Goal: Transaction & Acquisition: Obtain resource

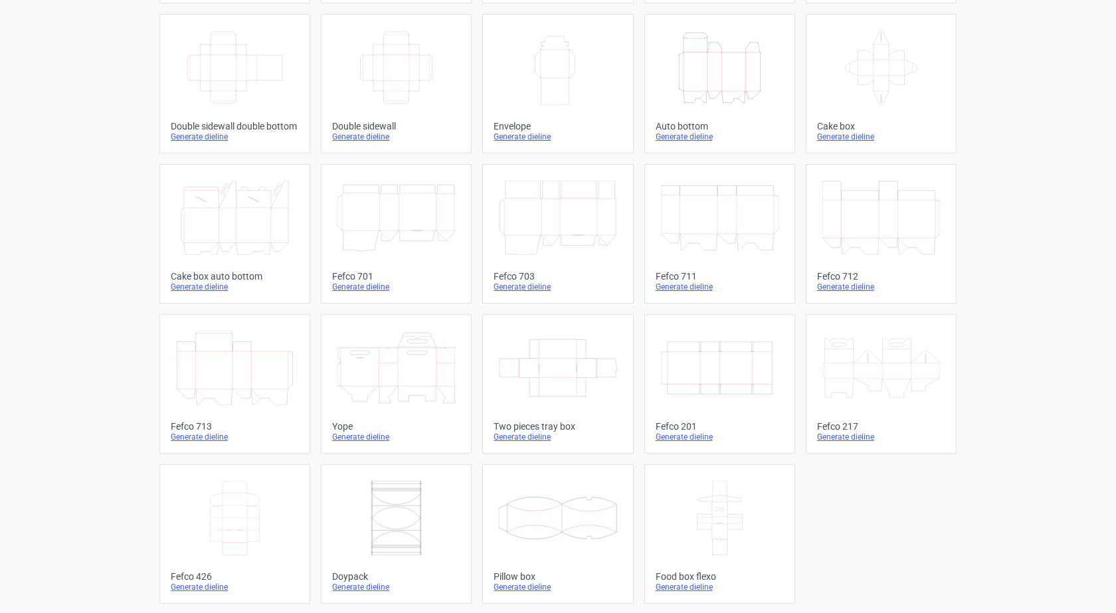
scroll to position [217, 0]
click at [711, 381] on icon "Width Depth Height" at bounding box center [720, 366] width 118 height 74
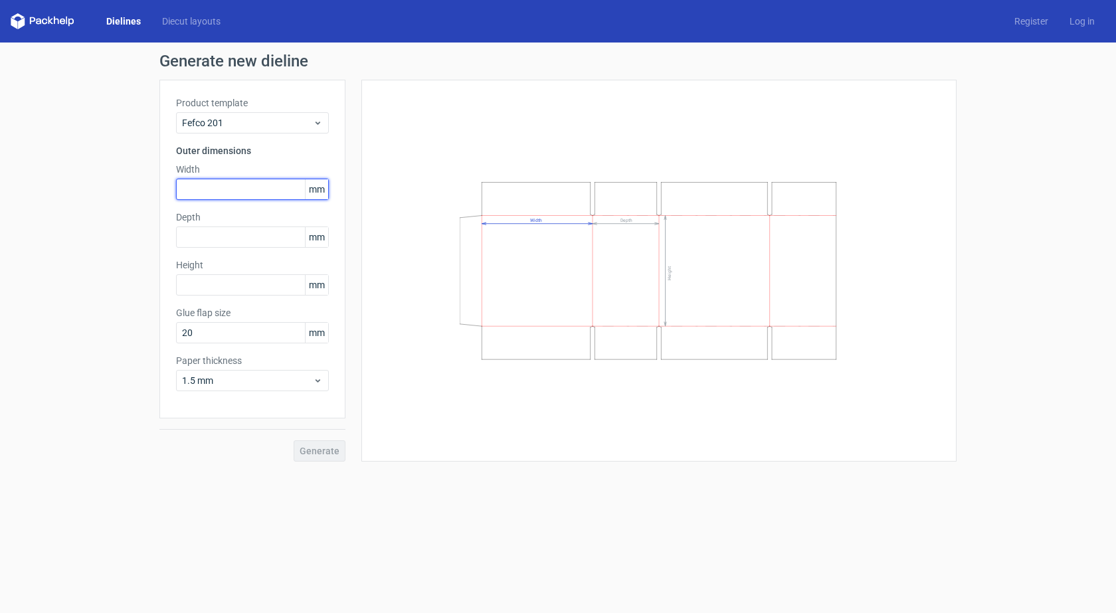
click at [272, 186] on input "text" at bounding box center [252, 189] width 153 height 21
type input "442"
click at [226, 238] on input "text" at bounding box center [252, 236] width 153 height 21
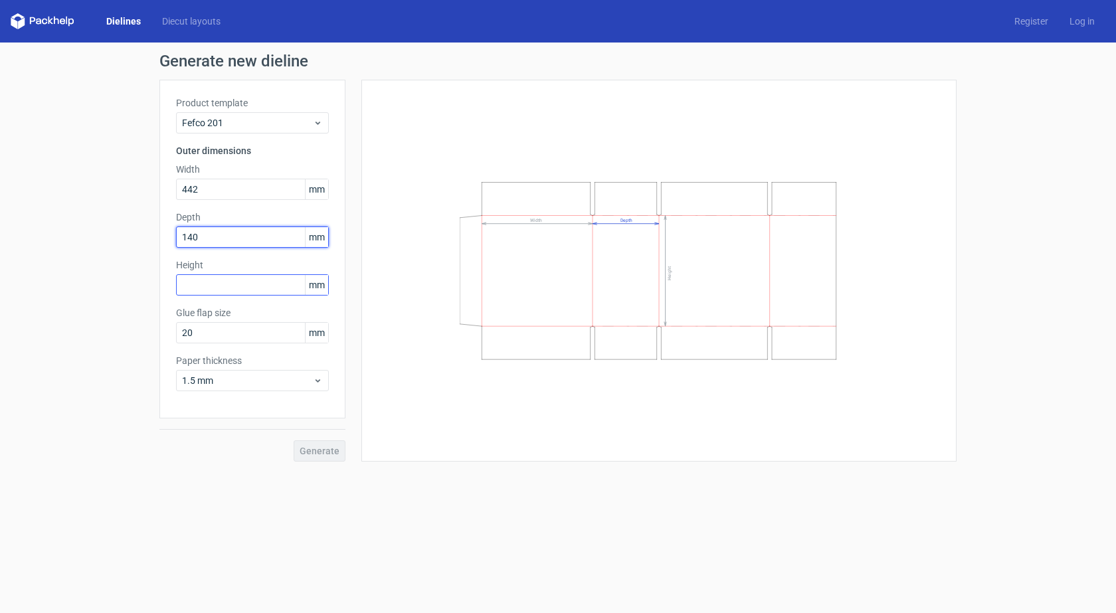
type input "140"
click at [216, 284] on input "text" at bounding box center [252, 284] width 153 height 21
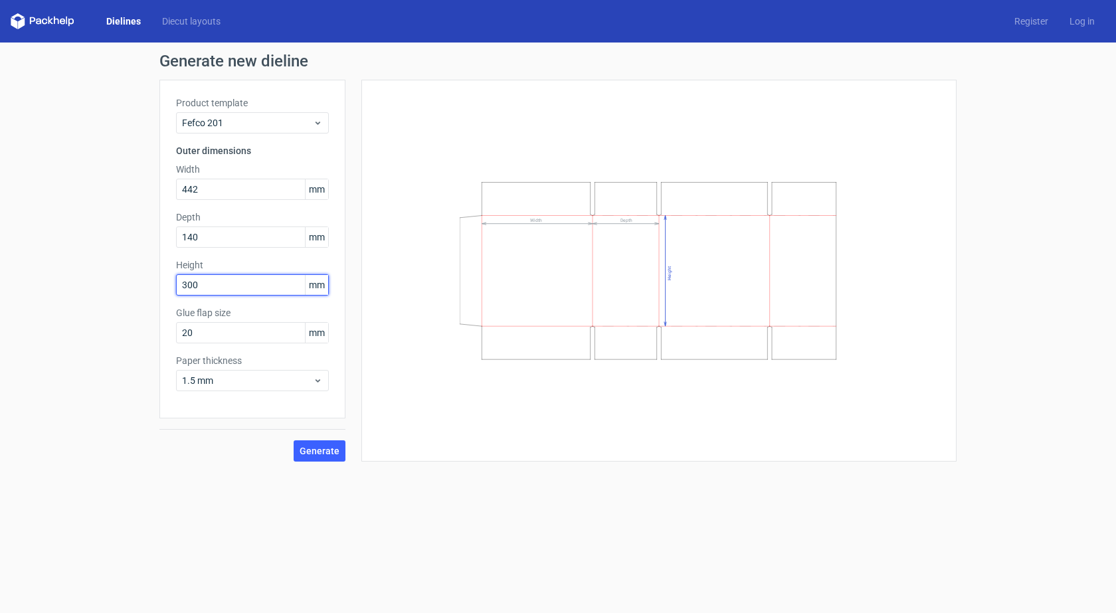
type input "300"
click at [315, 456] on button "Generate" at bounding box center [320, 450] width 52 height 21
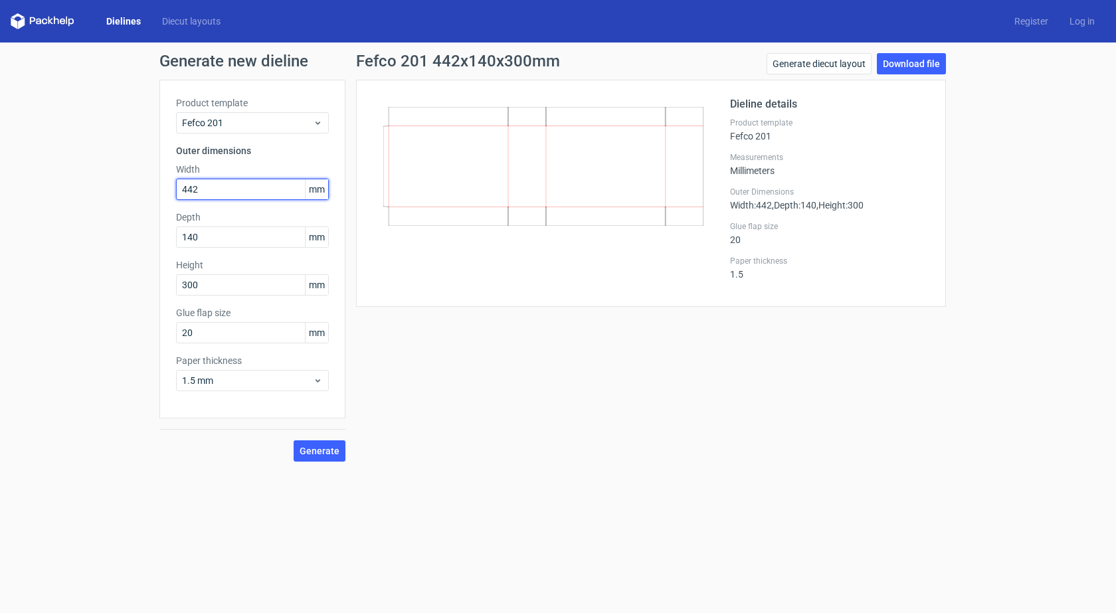
drag, startPoint x: 199, startPoint y: 187, endPoint x: 128, endPoint y: 187, distance: 70.4
click at [128, 187] on div "Generate new dieline Product template Fefco 201 Outer dimensions Width 442 mm D…" at bounding box center [558, 258] width 1116 height 430
type input "300"
click at [121, 290] on div "Generate new dieline Product template Fefco 201 Outer dimensions Width 300 mm D…" at bounding box center [558, 258] width 1116 height 430
type input "442"
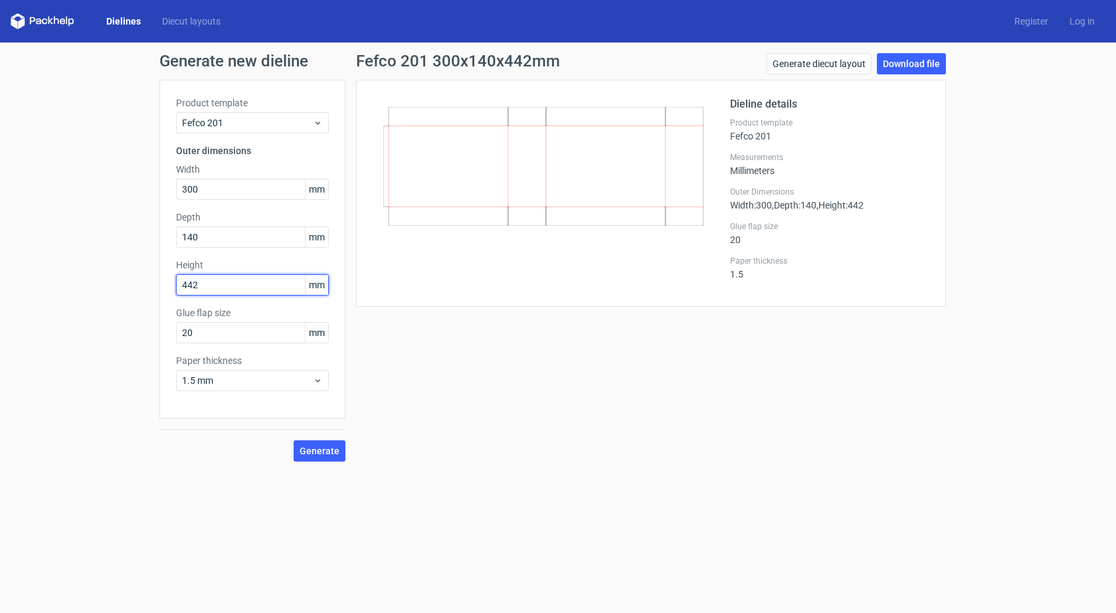
click at [294, 440] on button "Generate" at bounding box center [320, 450] width 52 height 21
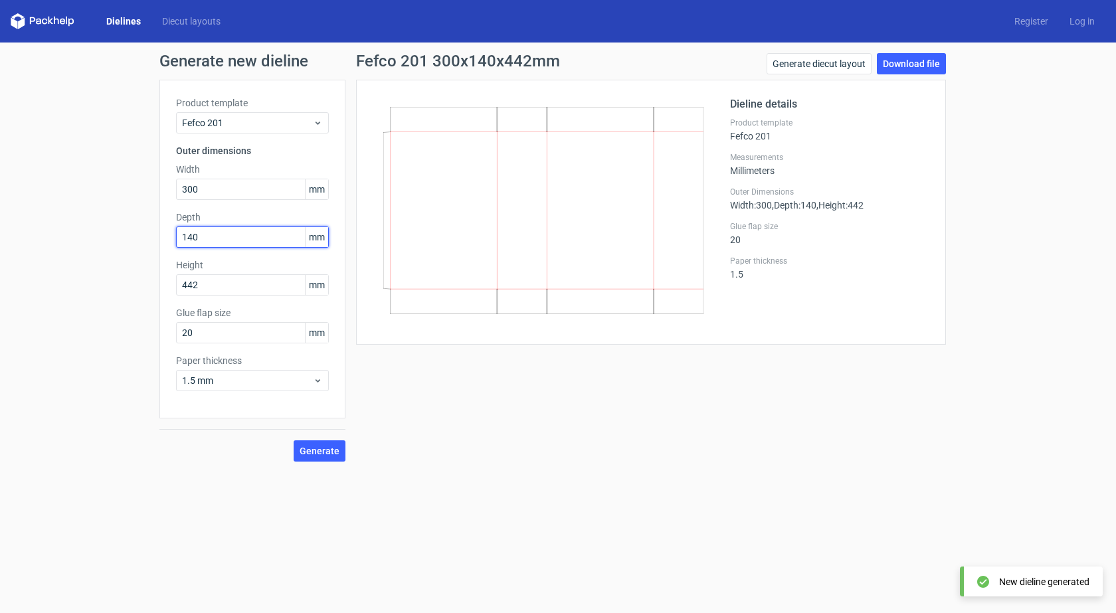
drag, startPoint x: 210, startPoint y: 238, endPoint x: 143, endPoint y: 238, distance: 67.1
click at [143, 238] on div "Generate new dieline Product template Fefco 201 Outer dimensions Width 300 mm D…" at bounding box center [558, 258] width 1116 height 430
type input "442"
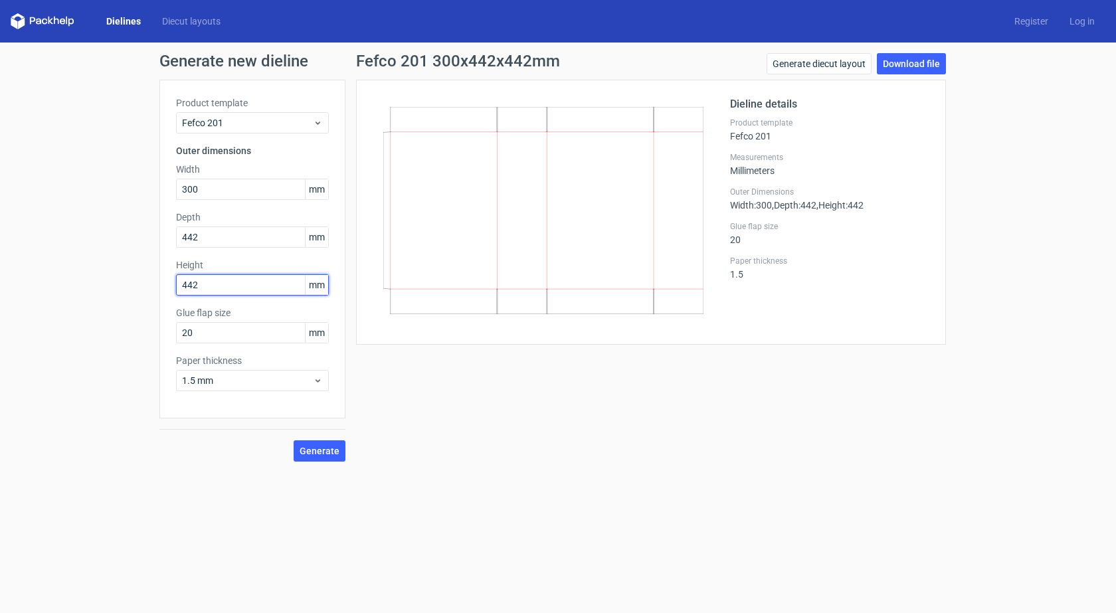
click at [109, 289] on div "Generate new dieline Product template Fefco 201 Outer dimensions Width 300 mm D…" at bounding box center [558, 258] width 1116 height 430
type input "140"
click at [334, 453] on span "Generate" at bounding box center [320, 450] width 40 height 9
drag, startPoint x: 149, startPoint y: 240, endPoint x: 137, endPoint y: 240, distance: 11.3
click at [137, 240] on div "Generate new dieline Product template Fefco 201 Outer dimensions Width 300 mm D…" at bounding box center [558, 258] width 1116 height 430
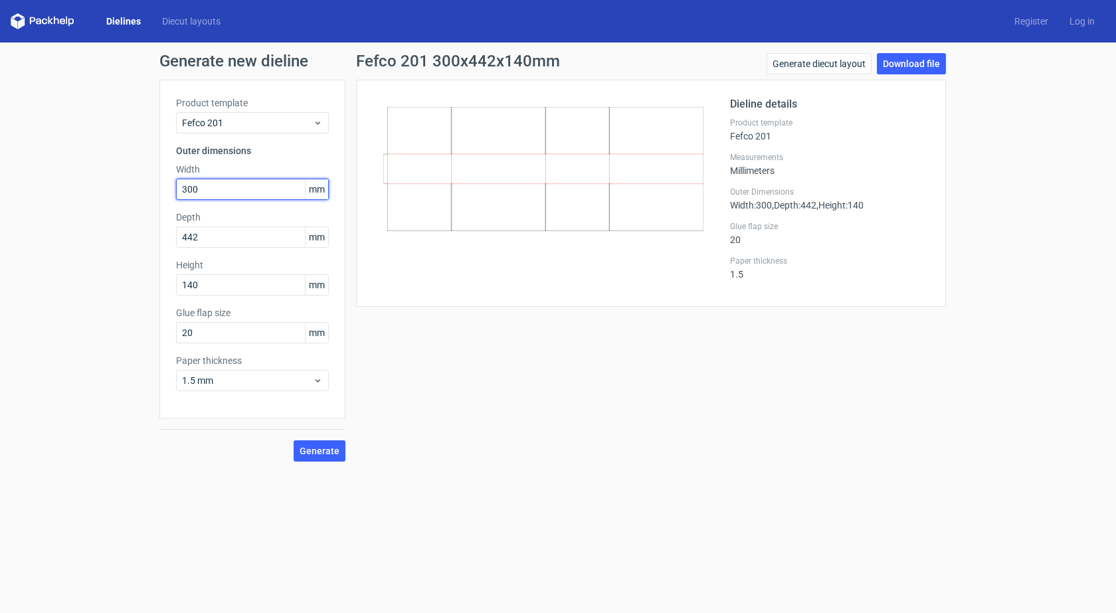
drag, startPoint x: 205, startPoint y: 193, endPoint x: 141, endPoint y: 191, distance: 64.4
click at [141, 191] on div "Generate new dieline Product template Fefco 201 Outer dimensions Width 300 mm D…" at bounding box center [558, 258] width 1116 height 430
type input "140"
drag, startPoint x: 180, startPoint y: 289, endPoint x: 155, endPoint y: 292, distance: 25.4
click at [155, 292] on div "Generate new dieline Product template Fefco 201 Outer dimensions Width 140 mm D…" at bounding box center [558, 258] width 1116 height 430
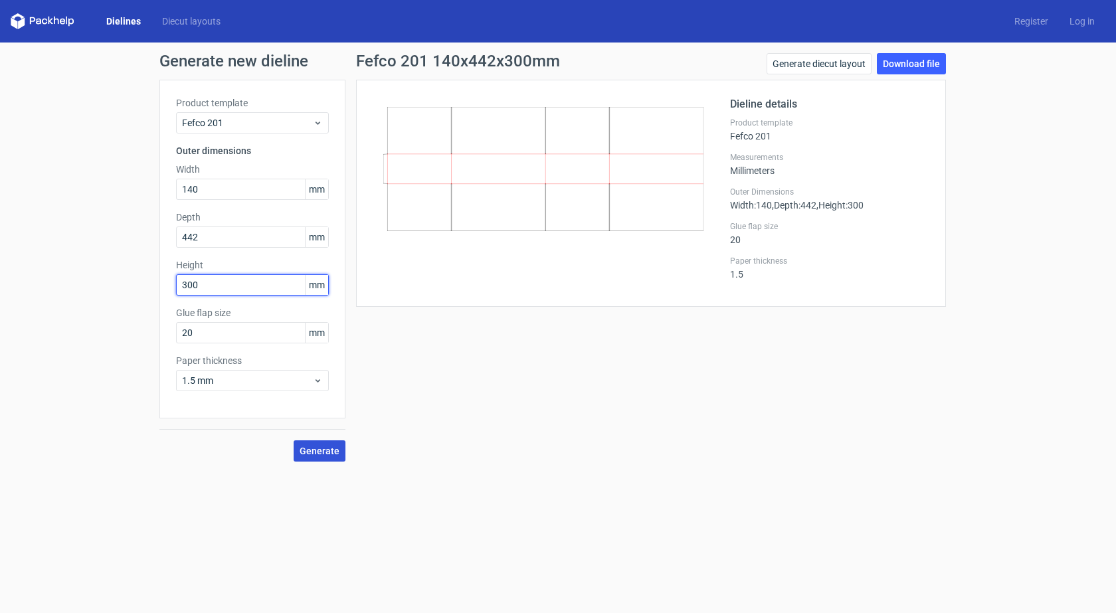
type input "300"
click at [325, 453] on span "Generate" at bounding box center [320, 450] width 40 height 9
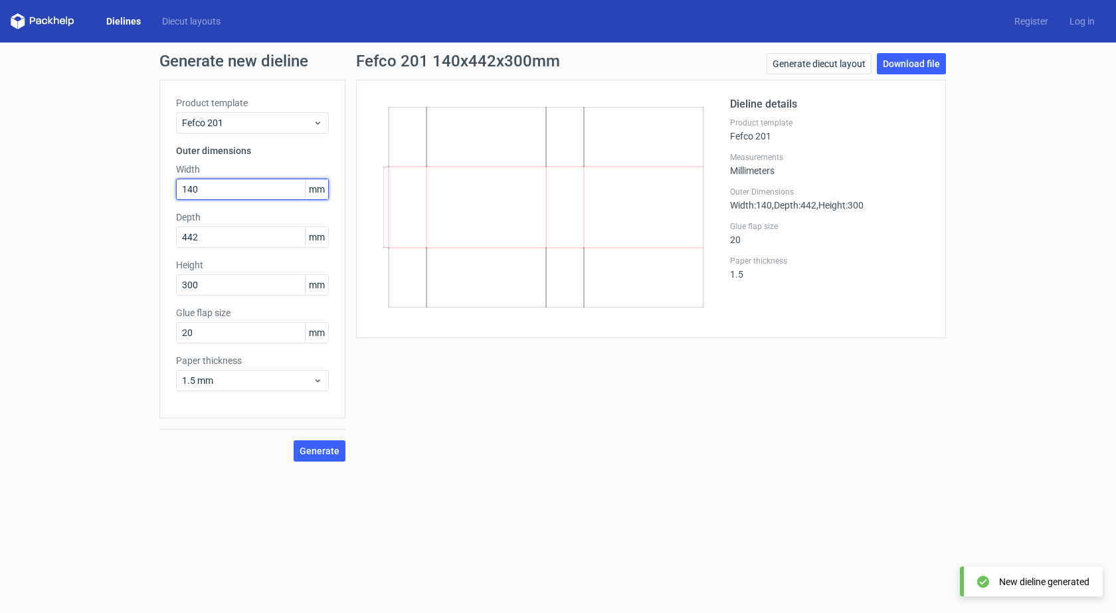
click at [133, 190] on div "Generate new dieline Product template Fefco 201 Outer dimensions Width 140 mm D…" at bounding box center [558, 258] width 1116 height 430
type input "300"
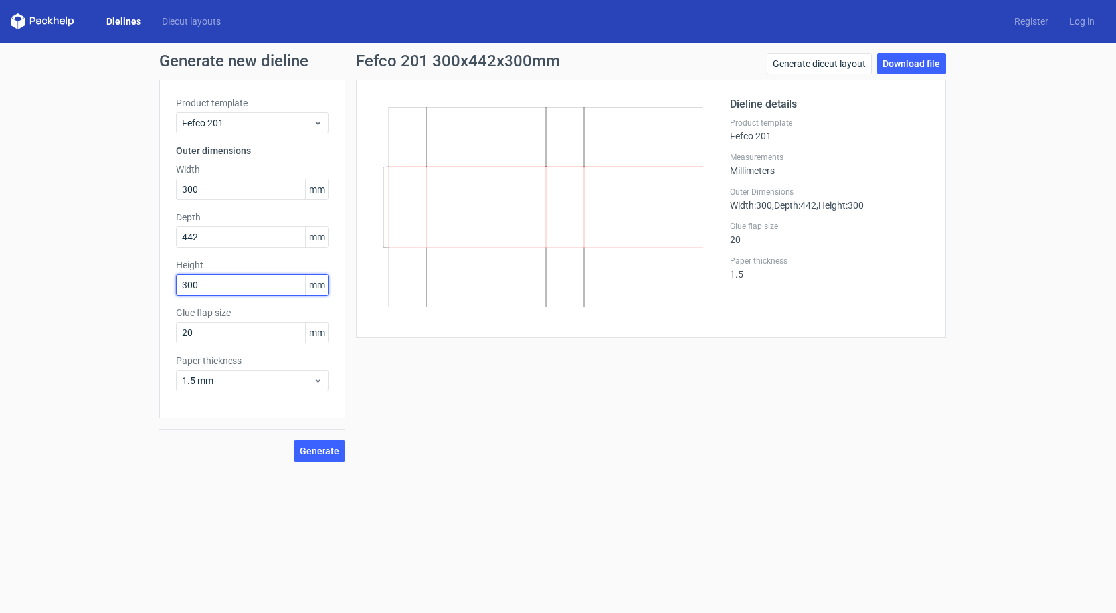
drag, startPoint x: 209, startPoint y: 284, endPoint x: 81, endPoint y: 313, distance: 131.3
click at [83, 313] on div "Generate new dieline Product template Fefco 201 Outer dimensions Width 300 mm D…" at bounding box center [558, 258] width 1116 height 430
type input "140"
click at [294, 440] on button "Generate" at bounding box center [320, 450] width 52 height 21
click at [906, 66] on link "Download file" at bounding box center [911, 63] width 69 height 21
